Goal: Information Seeking & Learning: Learn about a topic

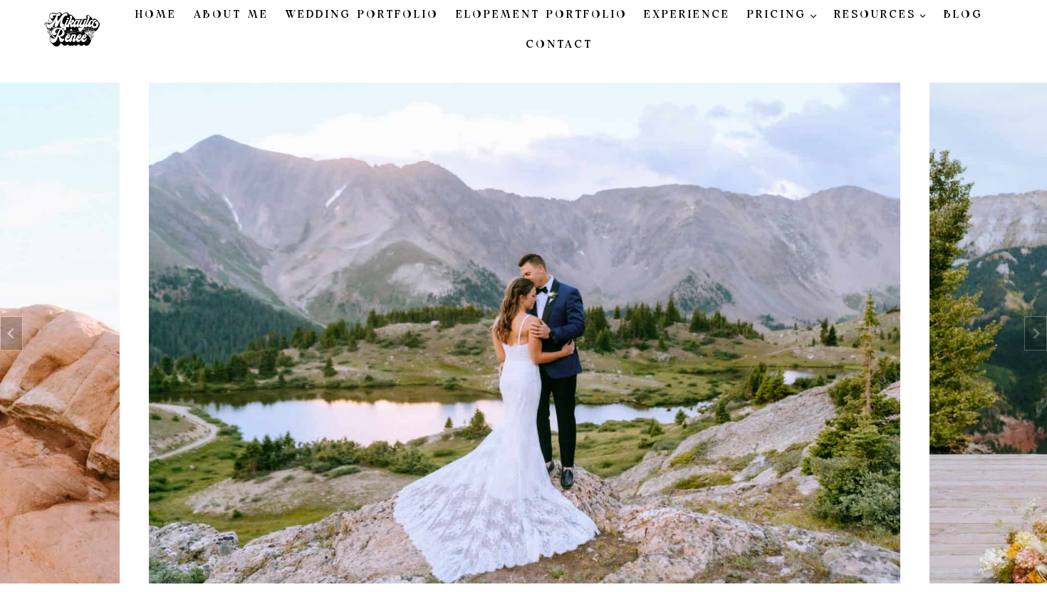
click at [958, 14] on link "Blog" at bounding box center [963, 15] width 56 height 30
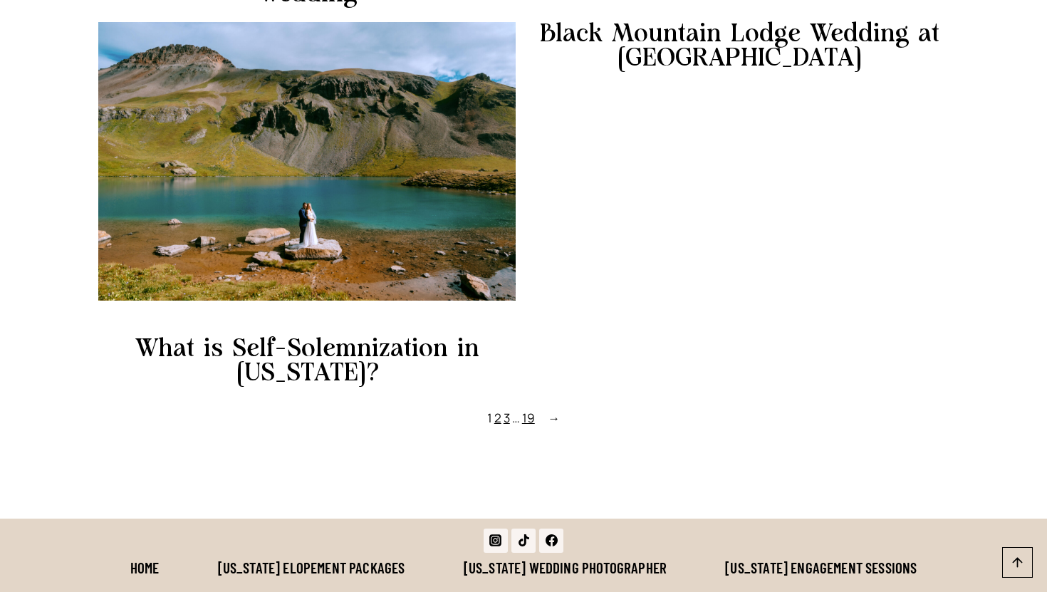
scroll to position [1406, 0]
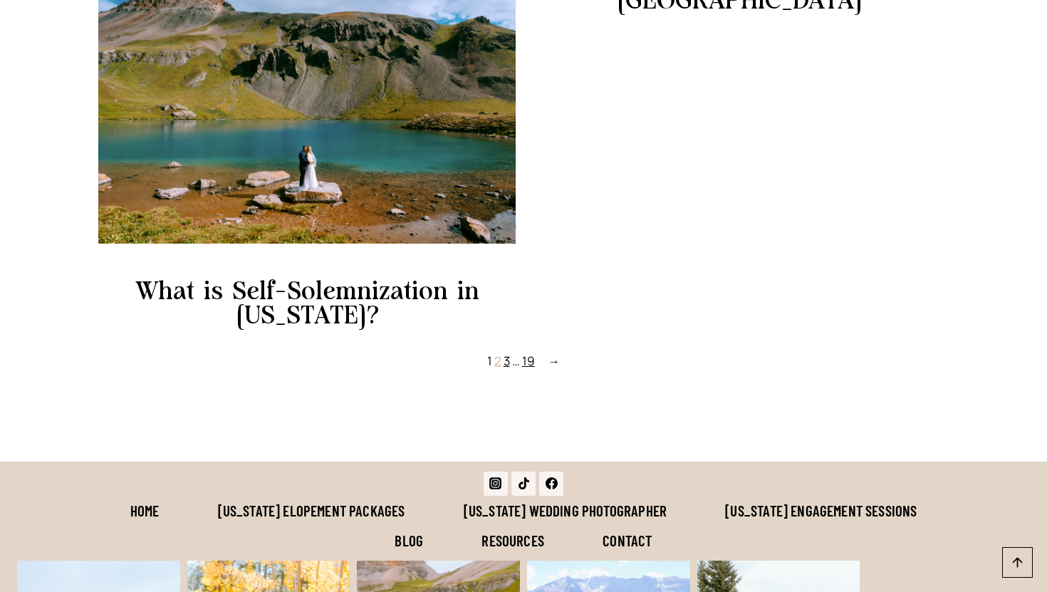
click at [499, 362] on link "2" at bounding box center [497, 360] width 7 height 16
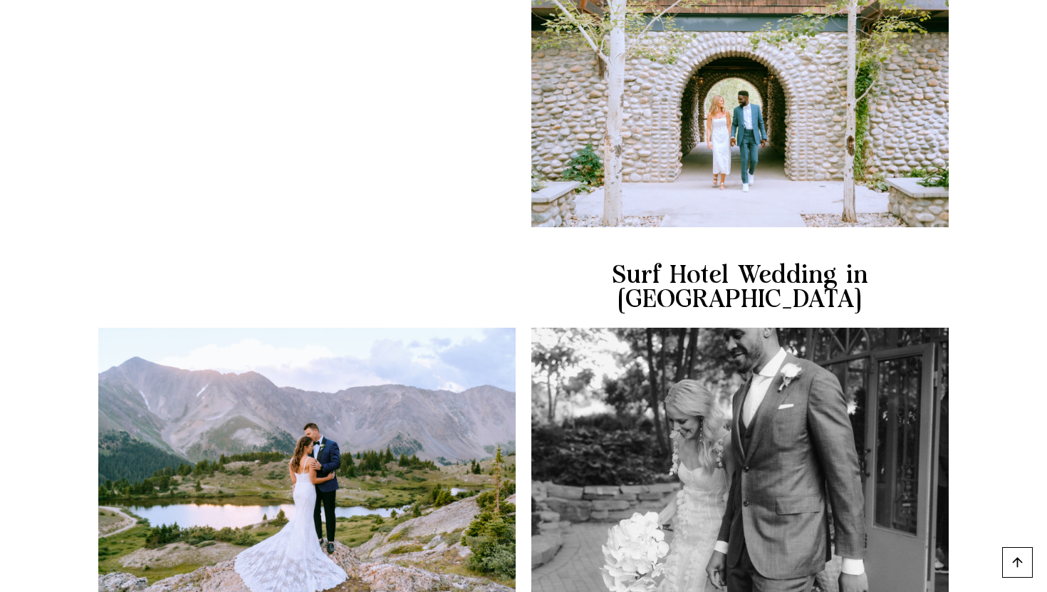
scroll to position [1266, 0]
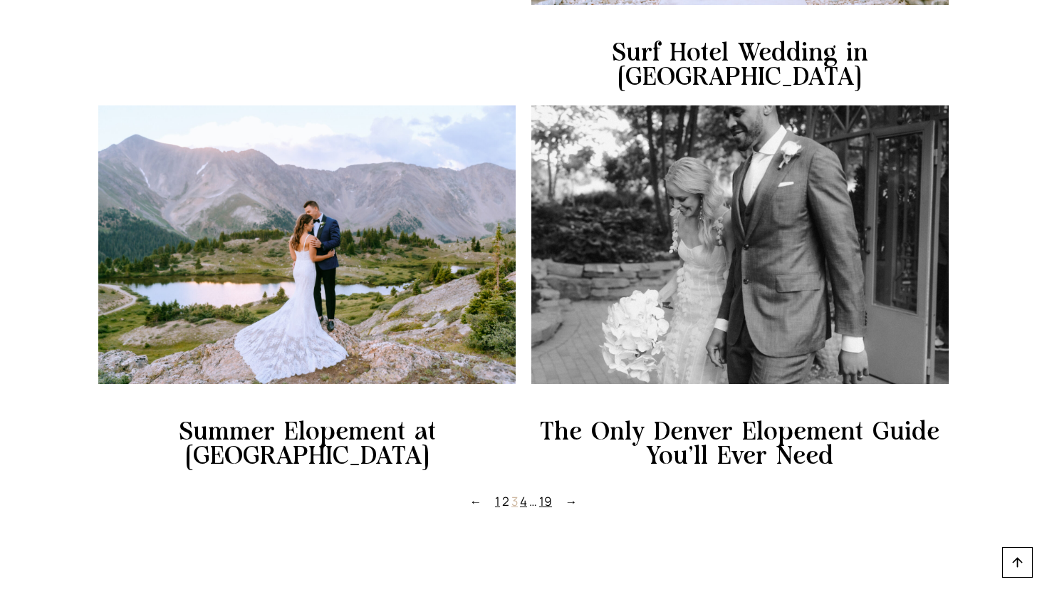
click at [517, 493] on link "3" at bounding box center [514, 501] width 6 height 16
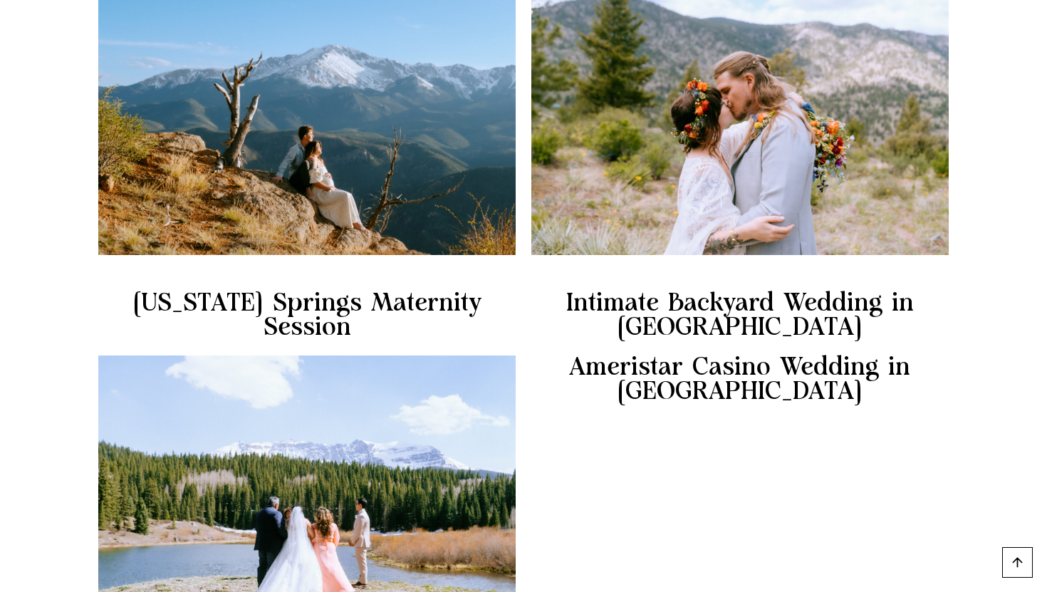
scroll to position [1319, 0]
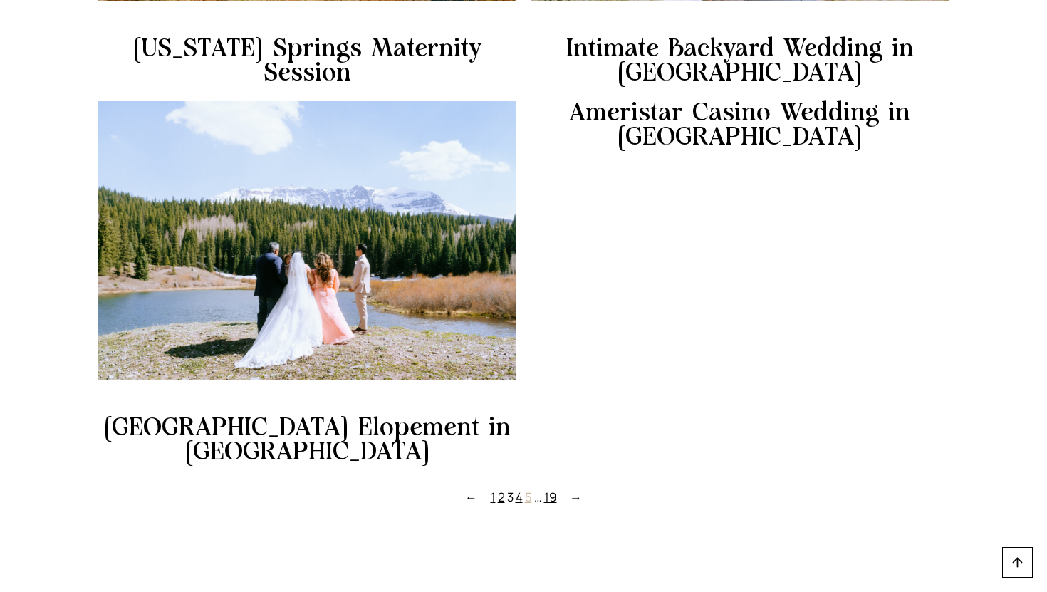
click at [526, 488] on link "5" at bounding box center [528, 496] width 7 height 16
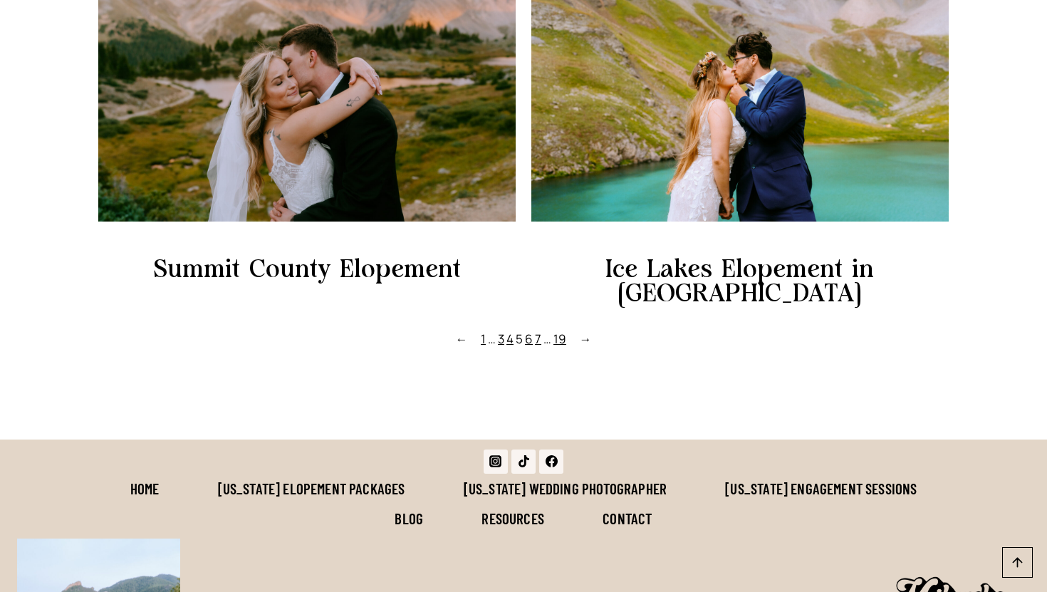
scroll to position [1208, 0]
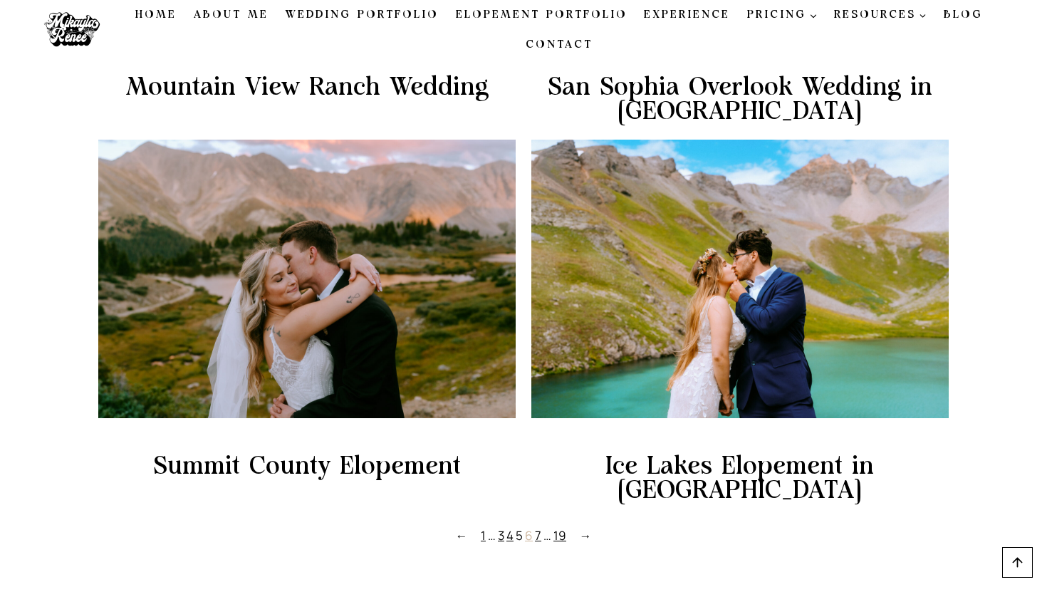
click at [530, 527] on link "6" at bounding box center [529, 535] width 8 height 16
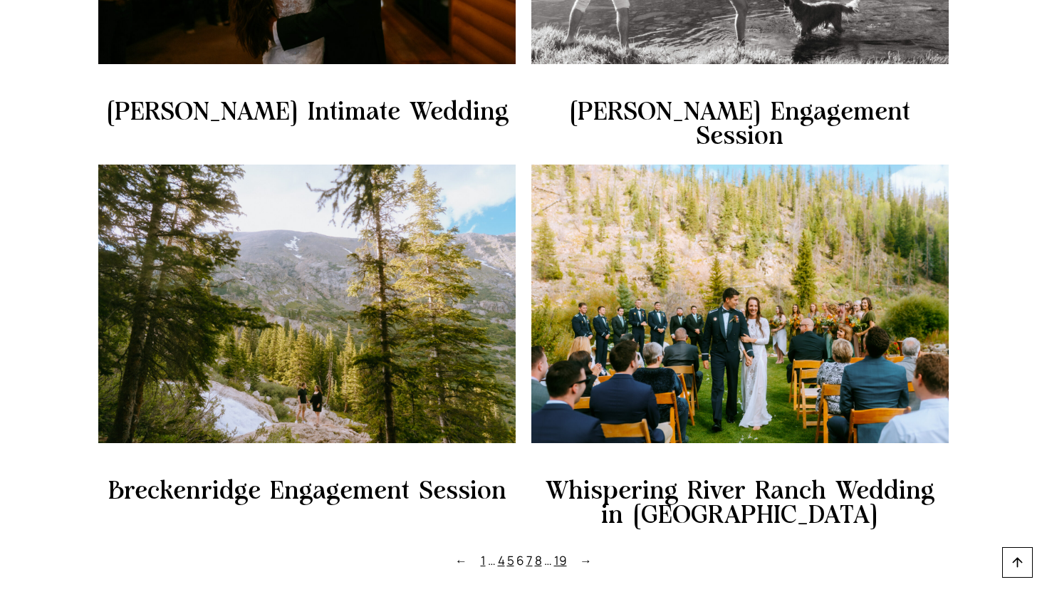
scroll to position [1354, 0]
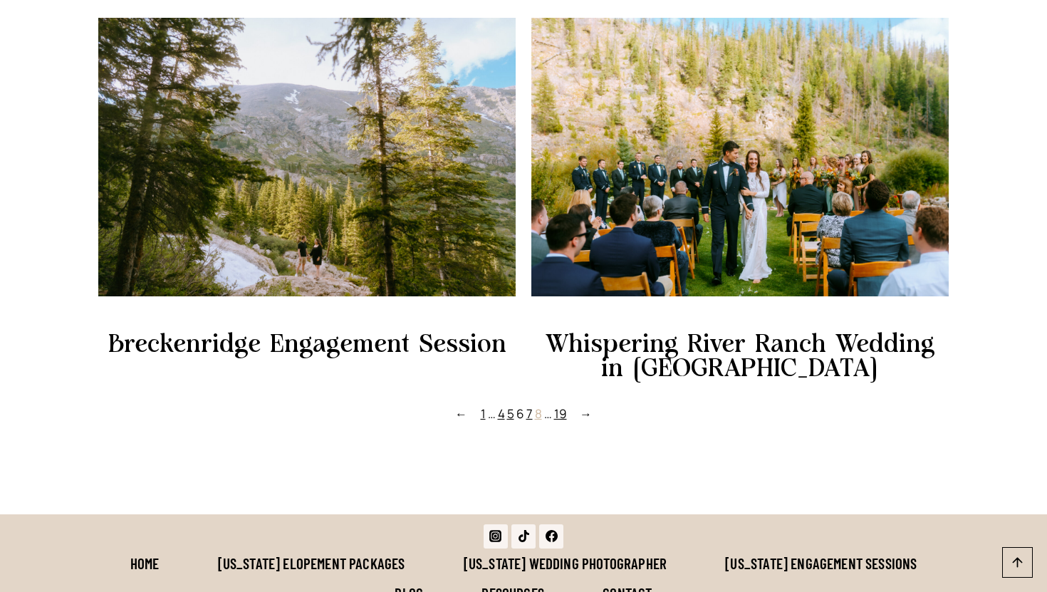
click at [537, 405] on link "8" at bounding box center [538, 413] width 7 height 16
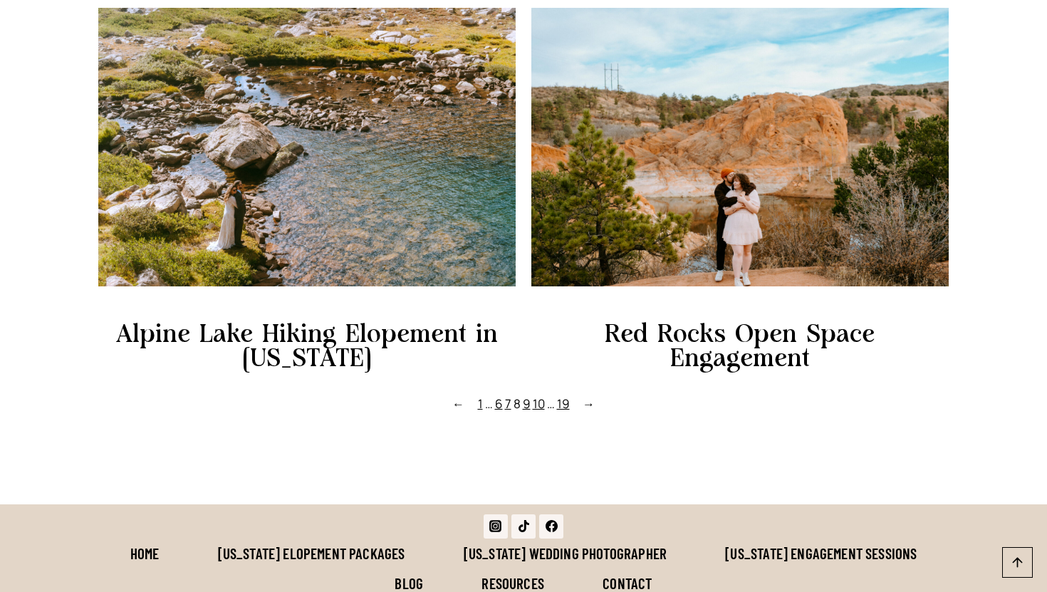
scroll to position [1480, 0]
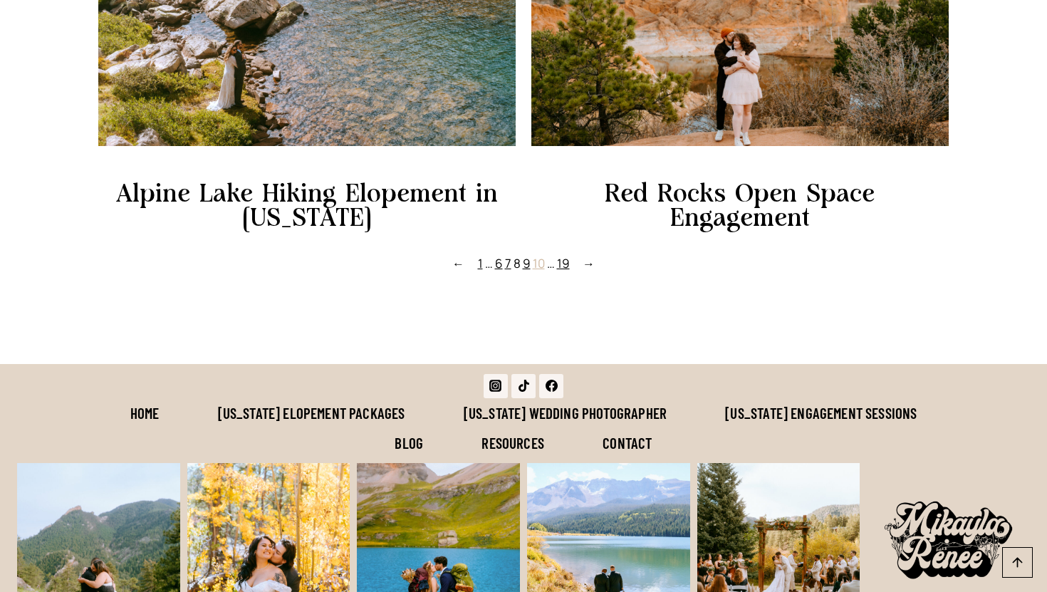
click at [540, 255] on link "10" at bounding box center [539, 263] width 12 height 16
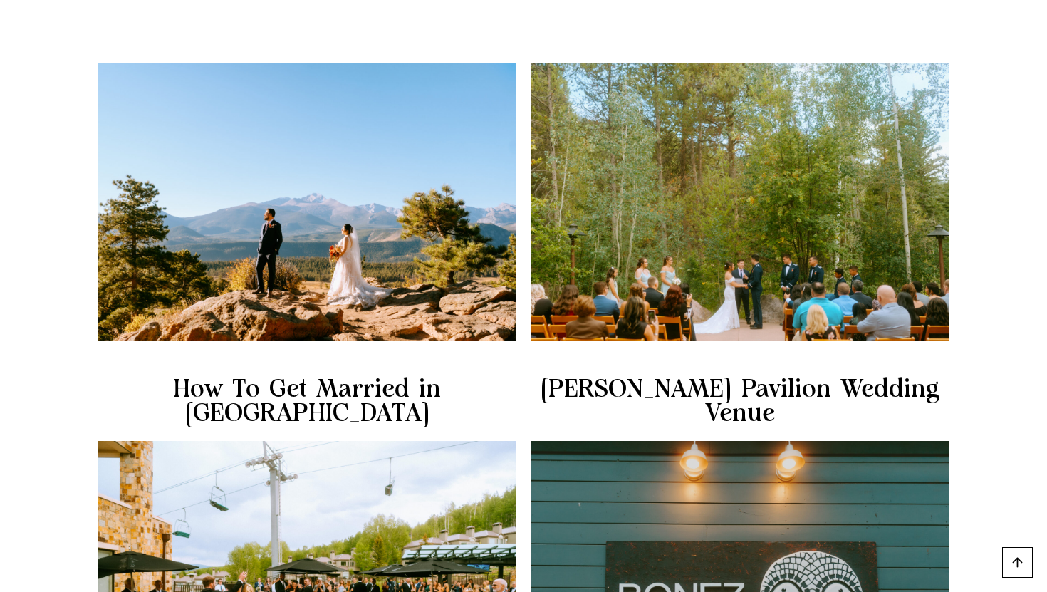
scroll to position [871, 0]
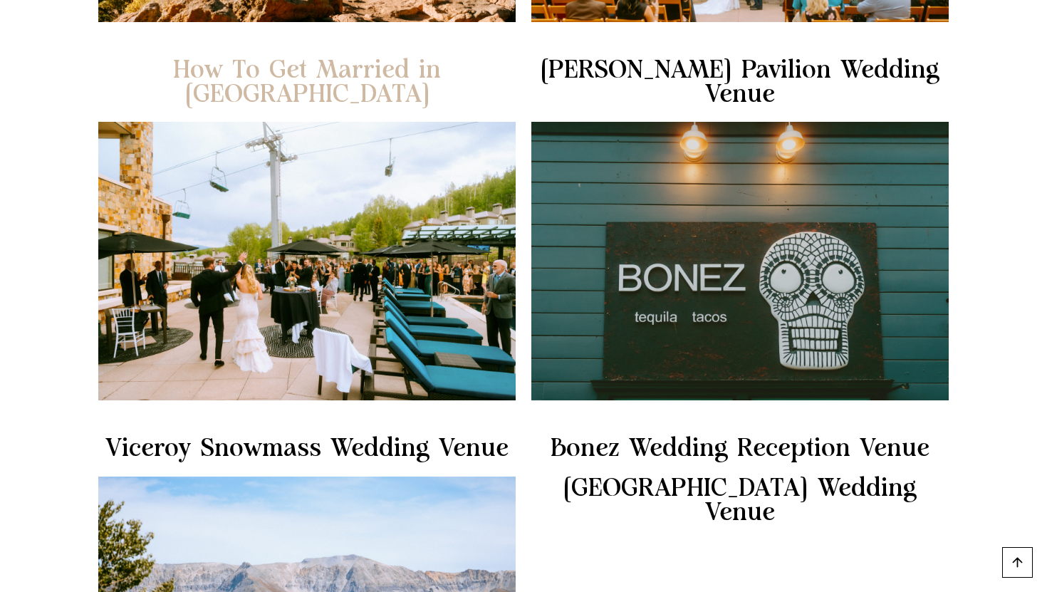
click at [344, 96] on link "How To Get Married in [GEOGRAPHIC_DATA]" at bounding box center [306, 82] width 417 height 48
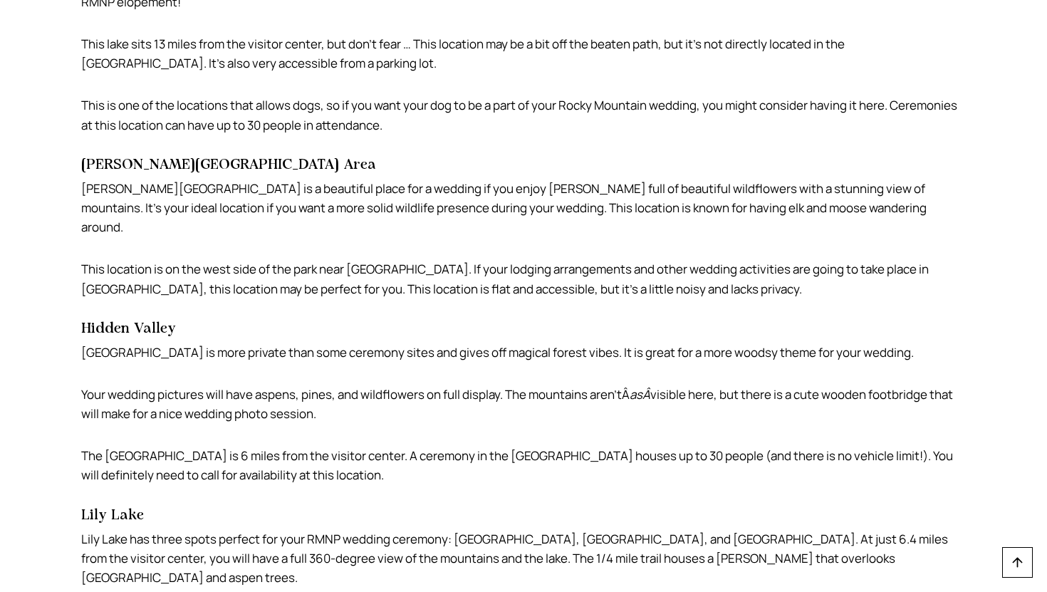
scroll to position [3980, 0]
